Goal: Transaction & Acquisition: Book appointment/travel/reservation

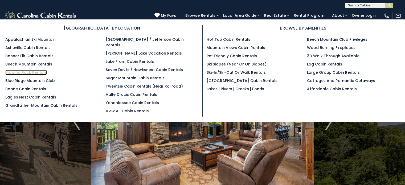
click at [28, 70] on link "Blowing Rock Rentals" at bounding box center [26, 72] width 42 height 5
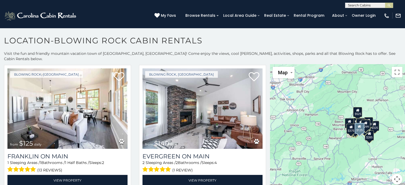
scroll to position [404, 0]
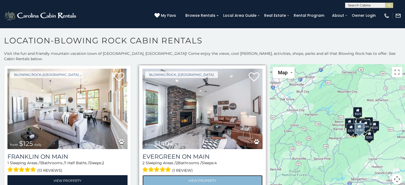
click at [192, 175] on link "View Property" at bounding box center [203, 180] width 120 height 11
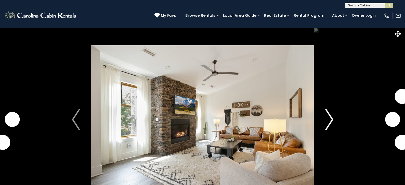
click at [328, 121] on img "Next" at bounding box center [329, 119] width 8 height 21
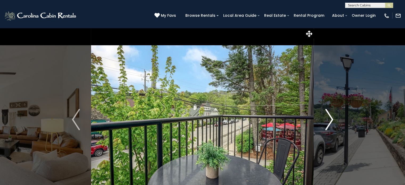
click at [328, 121] on img "Next" at bounding box center [329, 119] width 8 height 21
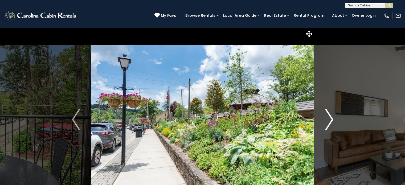
click at [328, 121] on img "Next" at bounding box center [329, 119] width 8 height 21
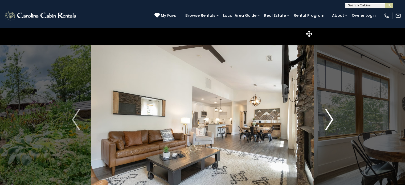
click at [328, 121] on img "Next" at bounding box center [329, 119] width 8 height 21
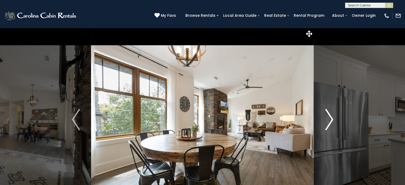
click at [328, 121] on img "Next" at bounding box center [329, 119] width 8 height 21
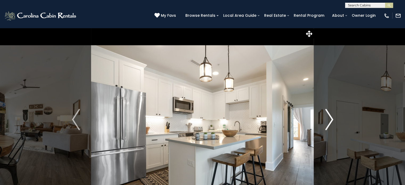
click at [328, 121] on img "Next" at bounding box center [329, 119] width 8 height 21
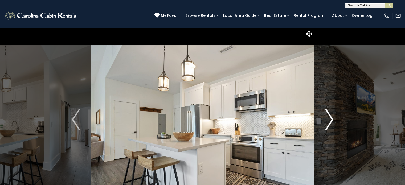
click at [328, 121] on img "Next" at bounding box center [329, 119] width 8 height 21
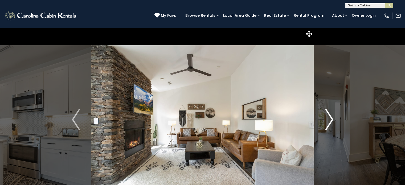
click at [328, 121] on img "Next" at bounding box center [329, 119] width 8 height 21
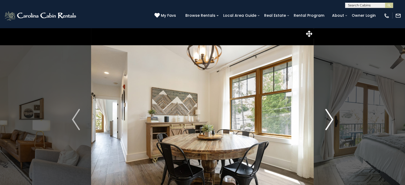
click at [329, 121] on img "Next" at bounding box center [329, 119] width 8 height 21
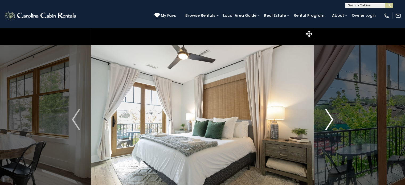
click at [329, 122] on img "Next" at bounding box center [329, 119] width 8 height 21
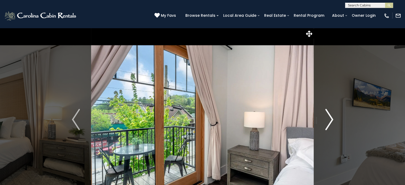
click at [328, 121] on img "Next" at bounding box center [329, 119] width 8 height 21
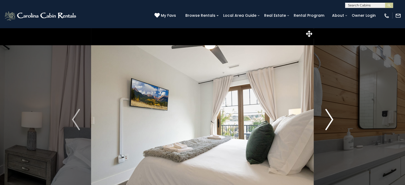
click at [328, 121] on img "Next" at bounding box center [329, 119] width 8 height 21
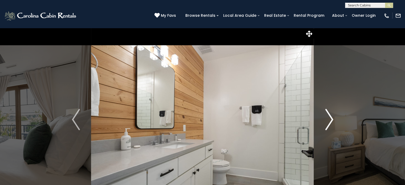
click at [328, 122] on img "Next" at bounding box center [329, 119] width 8 height 21
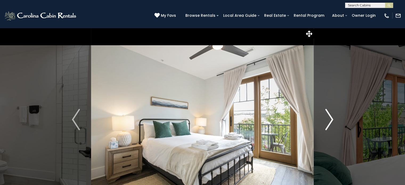
click at [328, 122] on img "Next" at bounding box center [329, 119] width 8 height 21
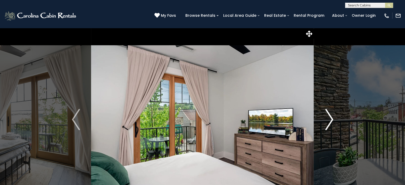
click at [329, 123] on img "Next" at bounding box center [329, 119] width 8 height 21
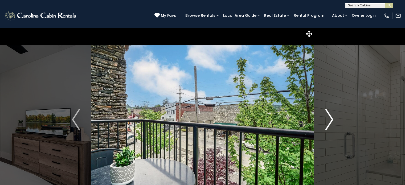
click at [329, 123] on img "Next" at bounding box center [329, 119] width 8 height 21
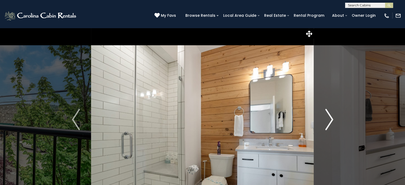
click at [329, 123] on img "Next" at bounding box center [329, 119] width 8 height 21
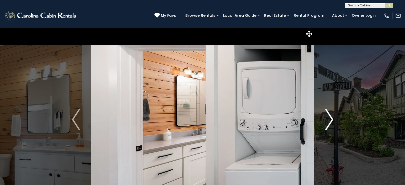
click at [329, 123] on img "Next" at bounding box center [329, 119] width 8 height 21
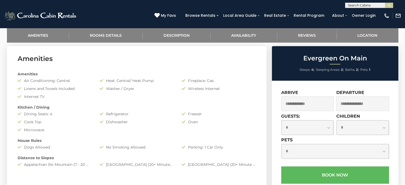
scroll to position [255, 0]
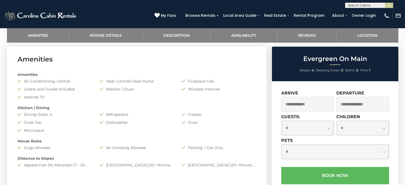
click at [305, 104] on input "text" at bounding box center [307, 104] width 53 height 15
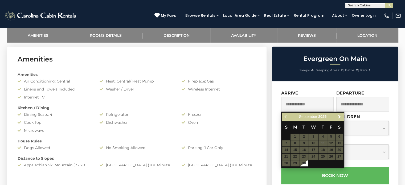
click at [330, 150] on table "S M T W T F S 1 2 3 4 5 6 7 8 9 10 11 12 13 14 15 16 17 18 19 20 21 22 23 24 25…" at bounding box center [312, 144] width 61 height 46
click at [339, 116] on span "Next" at bounding box center [340, 117] width 4 height 4
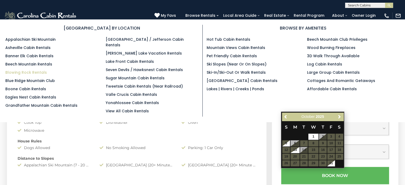
click at [25, 70] on link "Blowing Rock Rentals" at bounding box center [26, 72] width 42 height 5
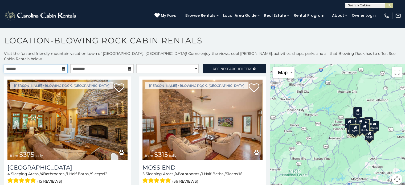
click at [58, 64] on input "text" at bounding box center [36, 68] width 64 height 9
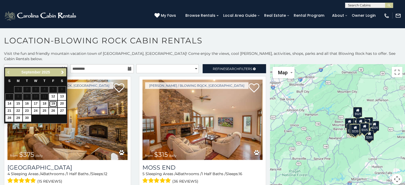
click at [52, 103] on link "19" at bounding box center [53, 104] width 8 height 7
type input "**********"
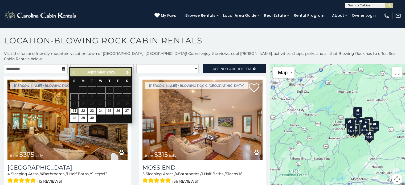
click at [75, 110] on link "21" at bounding box center [74, 111] width 8 height 7
type input "**********"
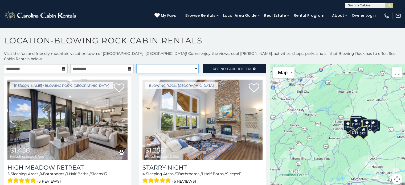
click at [192, 64] on select "**********" at bounding box center [167, 68] width 62 height 9
select select "**********"
click at [136, 64] on select "**********" at bounding box center [167, 68] width 62 height 9
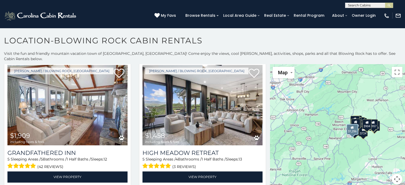
scroll to position [147, 0]
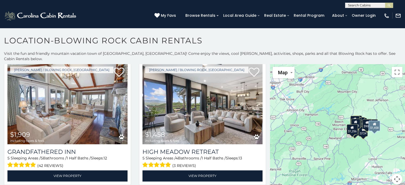
click at [179, 87] on img at bounding box center [203, 104] width 120 height 80
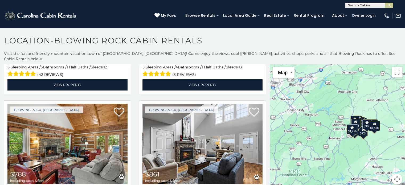
scroll to position [275, 0]
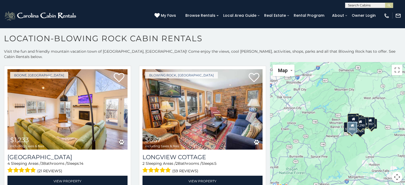
scroll to position [532, 0]
click at [355, 117] on div "$667" at bounding box center [357, 122] width 9 height 10
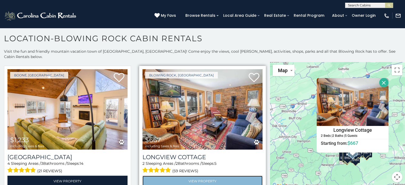
click at [202, 176] on link "View Property" at bounding box center [203, 181] width 120 height 11
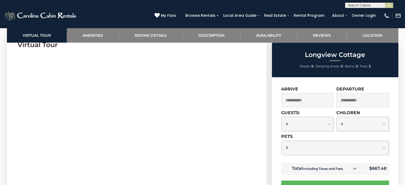
scroll to position [269, 0]
click at [324, 123] on select "**********" at bounding box center [308, 124] width 52 height 14
select select "*"
click at [282, 117] on select "**********" at bounding box center [308, 124] width 52 height 14
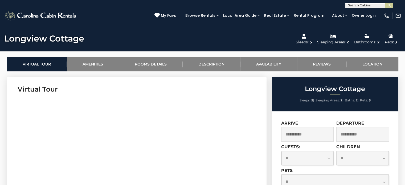
scroll to position [217, 0]
